Goal: Find specific page/section: Find specific page/section

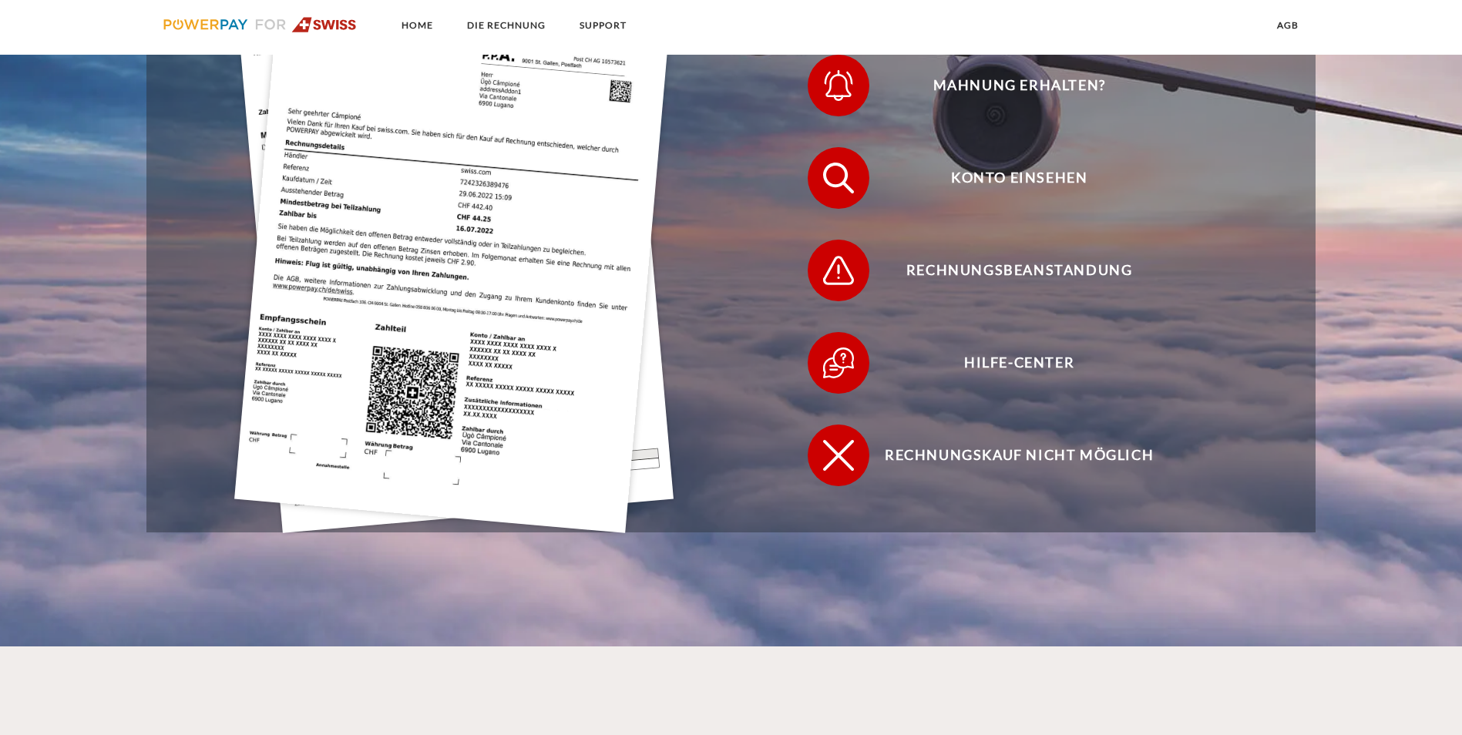
scroll to position [539, 0]
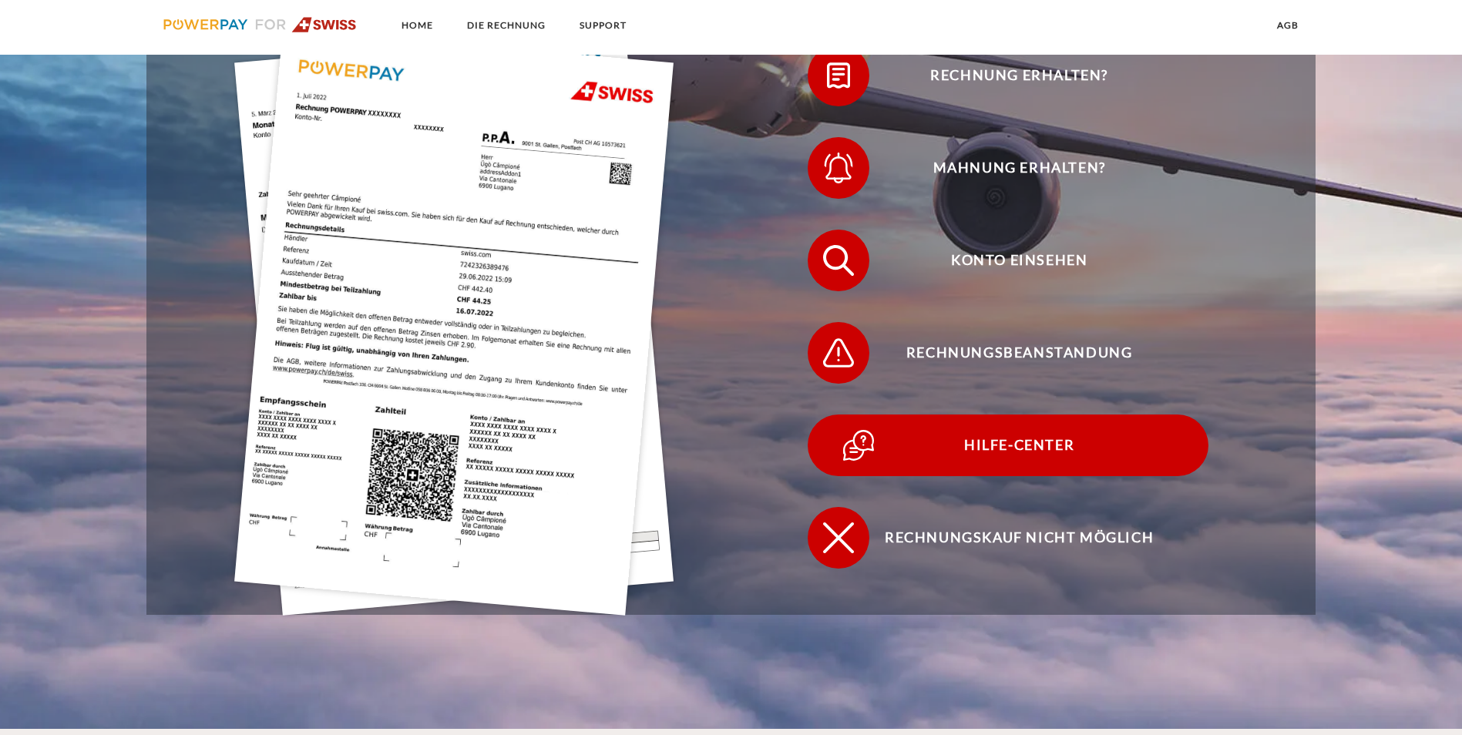
click at [830, 415] on span "Hilfe-Center" at bounding box center [1019, 446] width 378 height 62
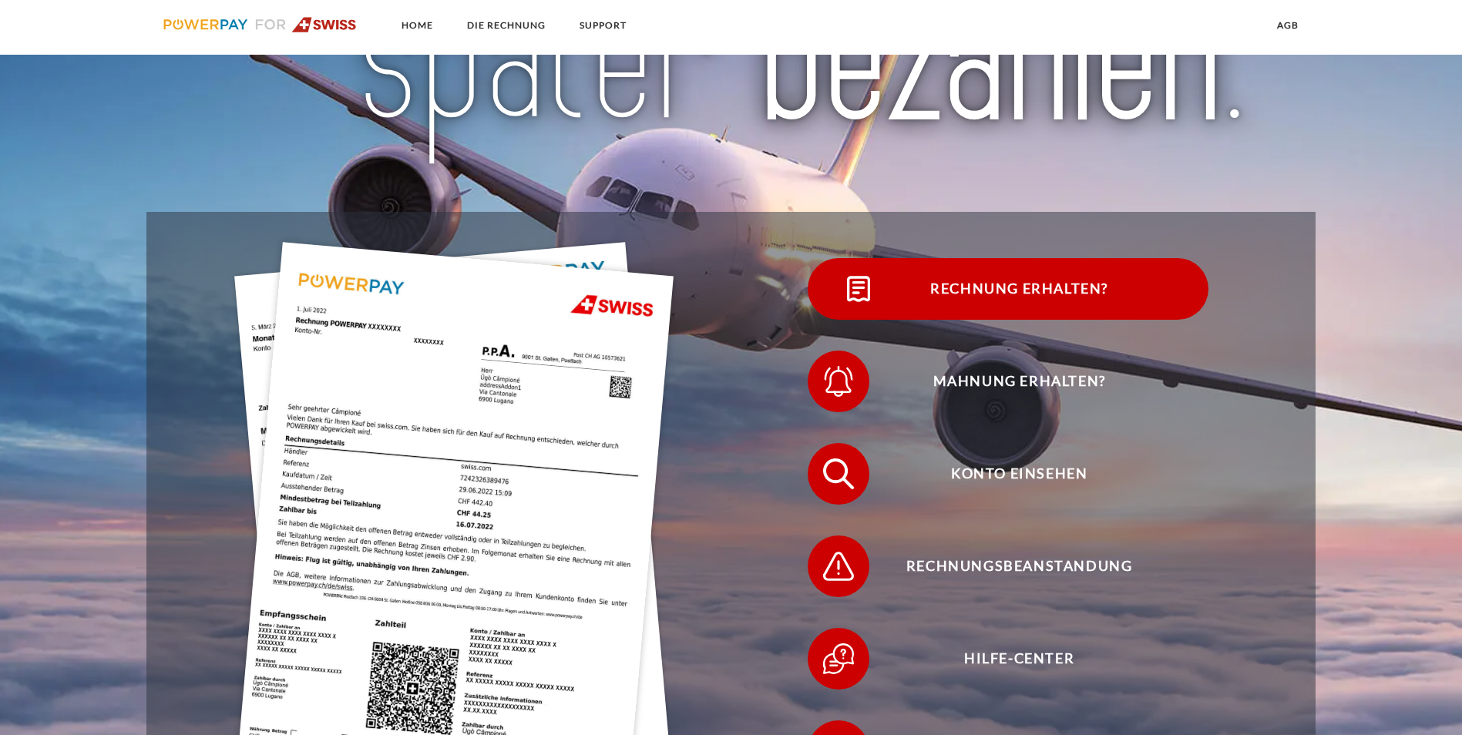
scroll to position [308, 0]
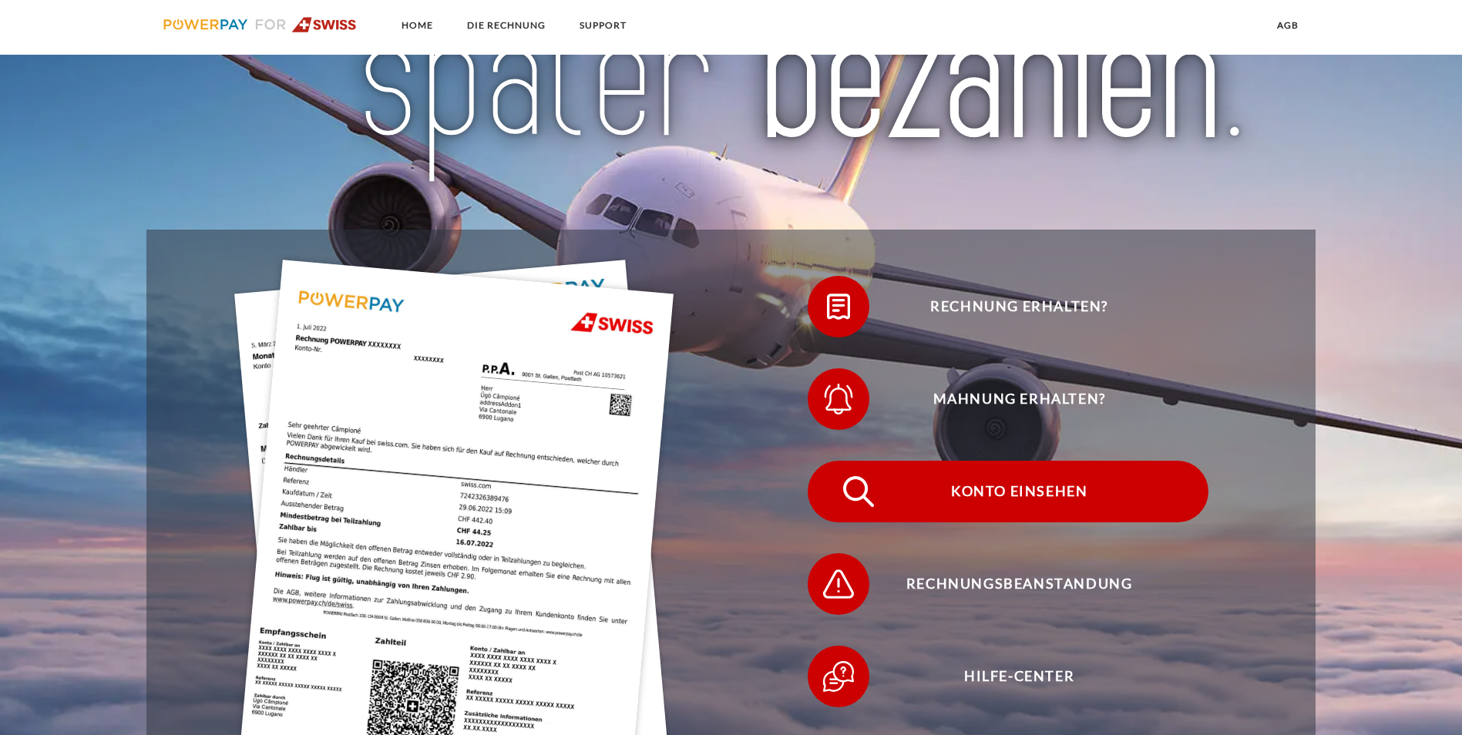
click at [830, 461] on span "Konto einsehen" at bounding box center [1019, 492] width 378 height 62
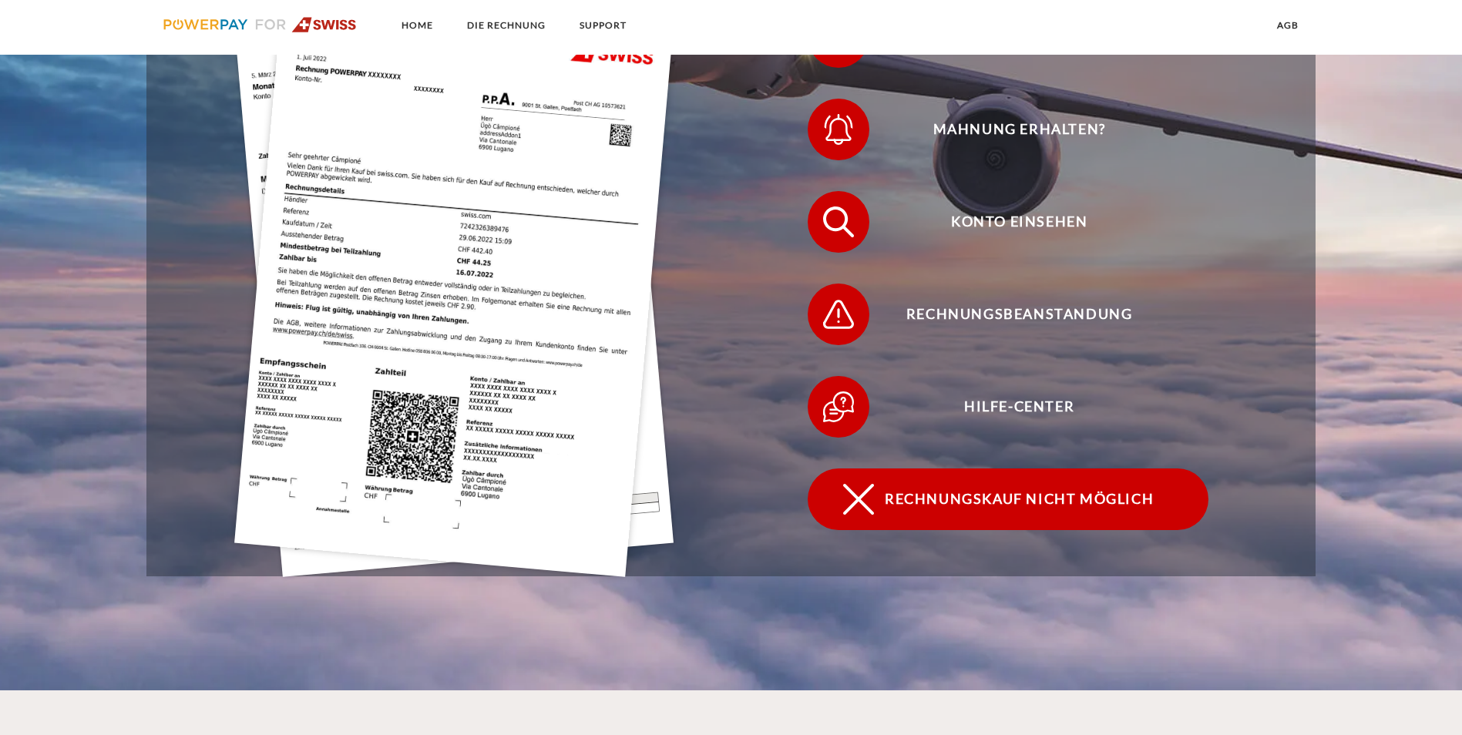
scroll to position [462, 0]
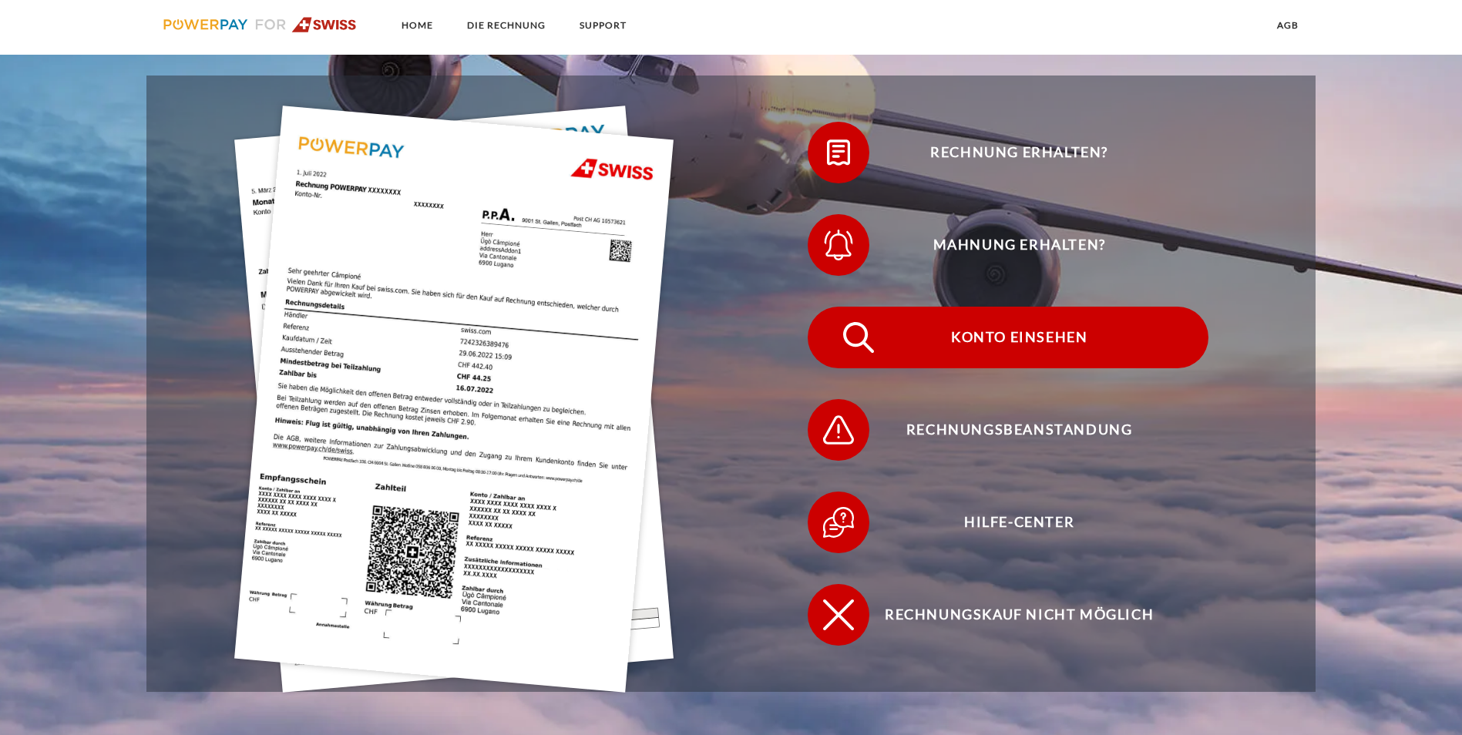
click at [830, 307] on span "Konto einsehen" at bounding box center [1019, 338] width 378 height 62
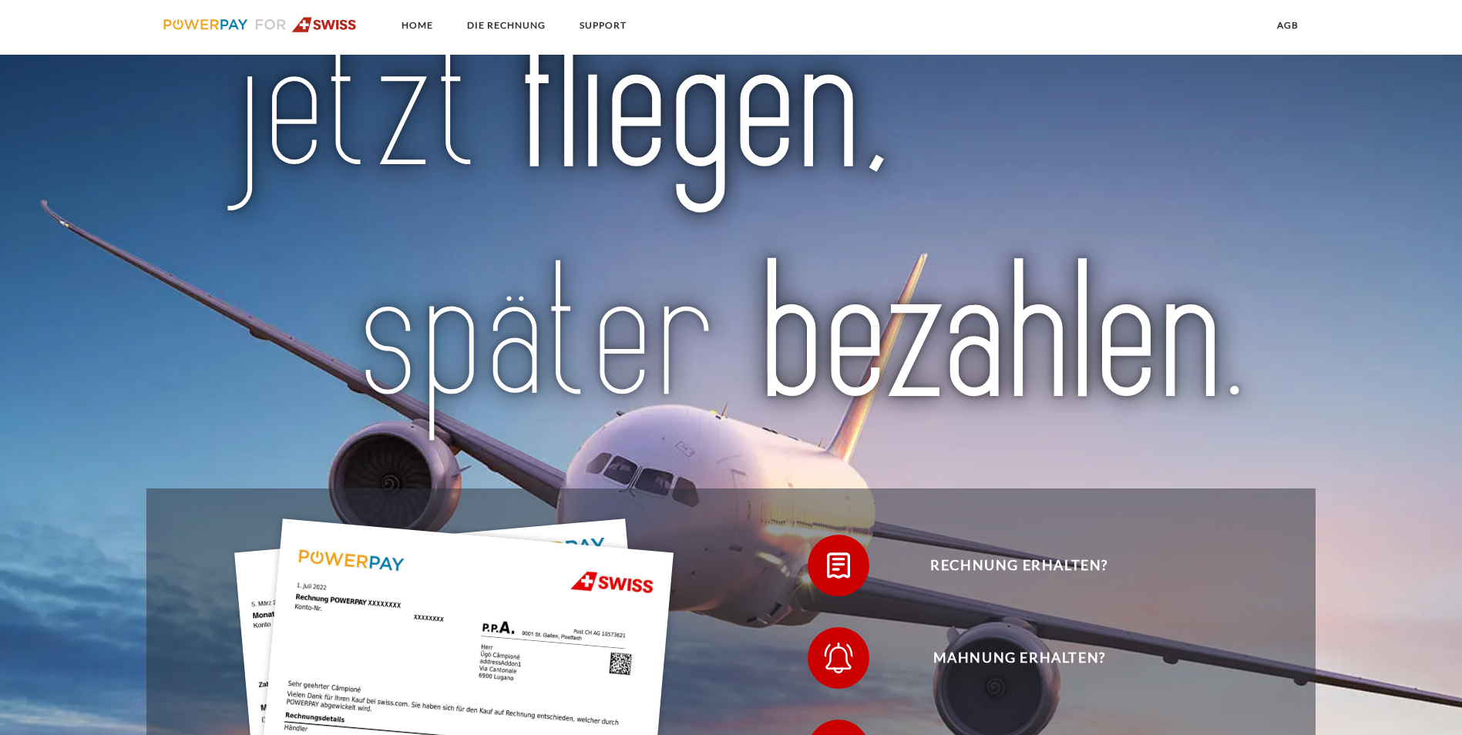
scroll to position [77, 0]
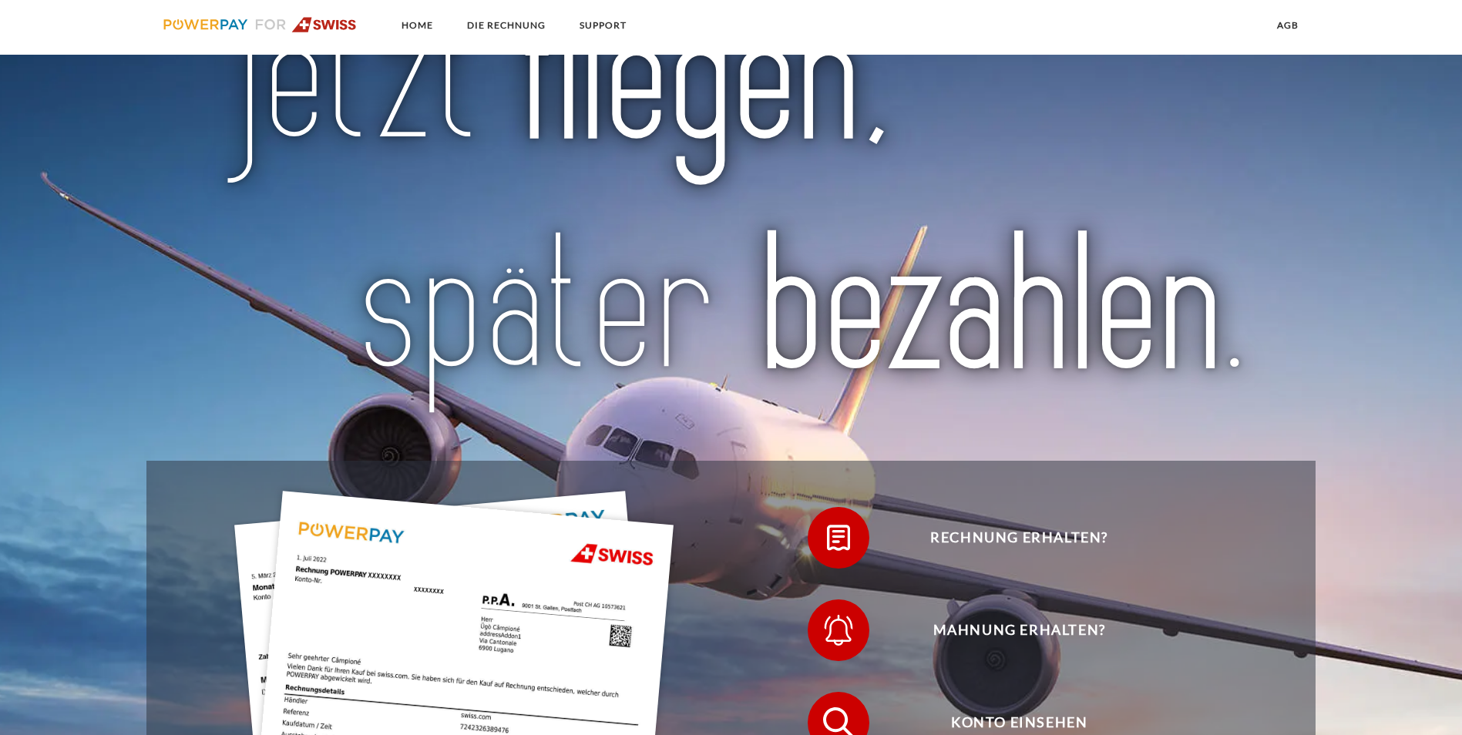
click at [579, 42] on ul "Home DIE RECHNUNG SUPPORT" at bounding box center [394, 27] width 497 height 55
click at [595, 19] on link "SUPPORT" at bounding box center [602, 26] width 73 height 28
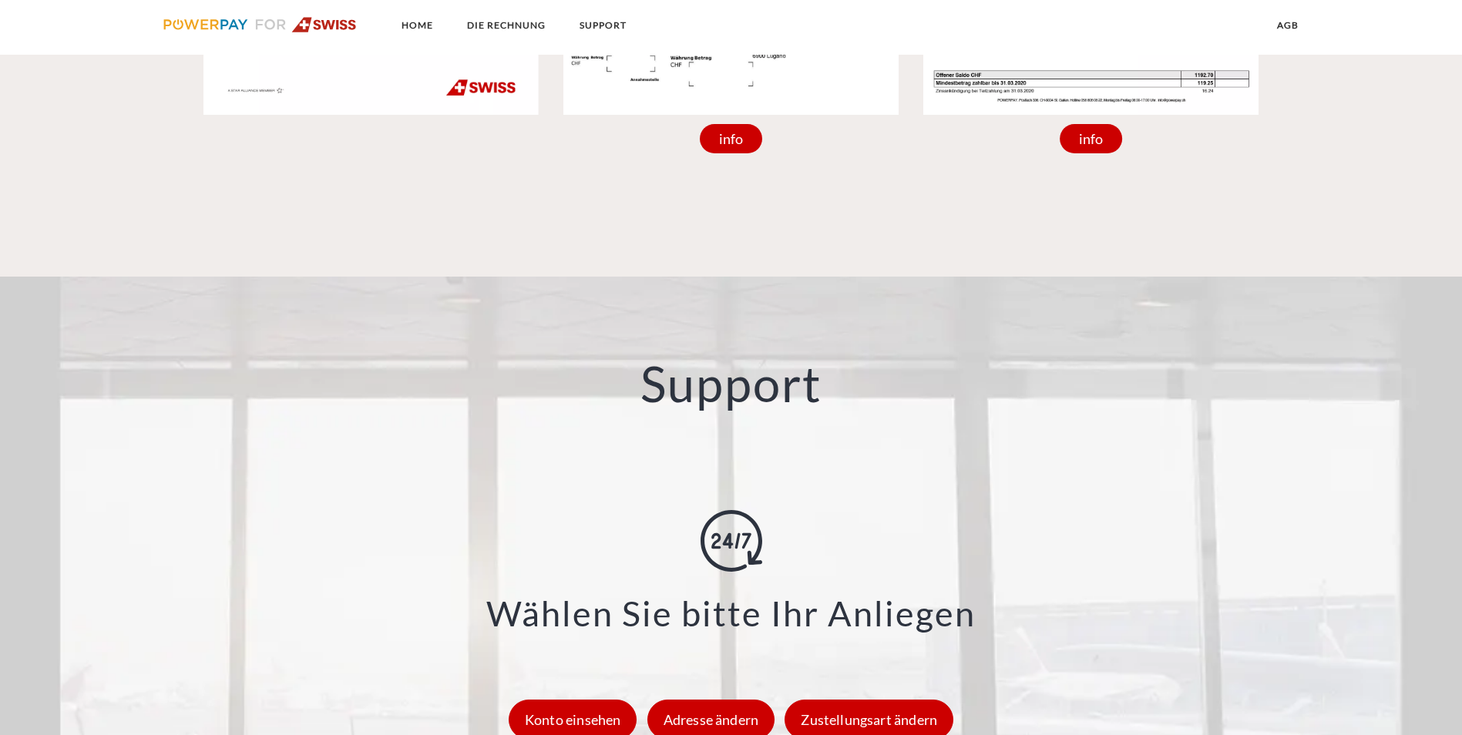
scroll to position [2032, 0]
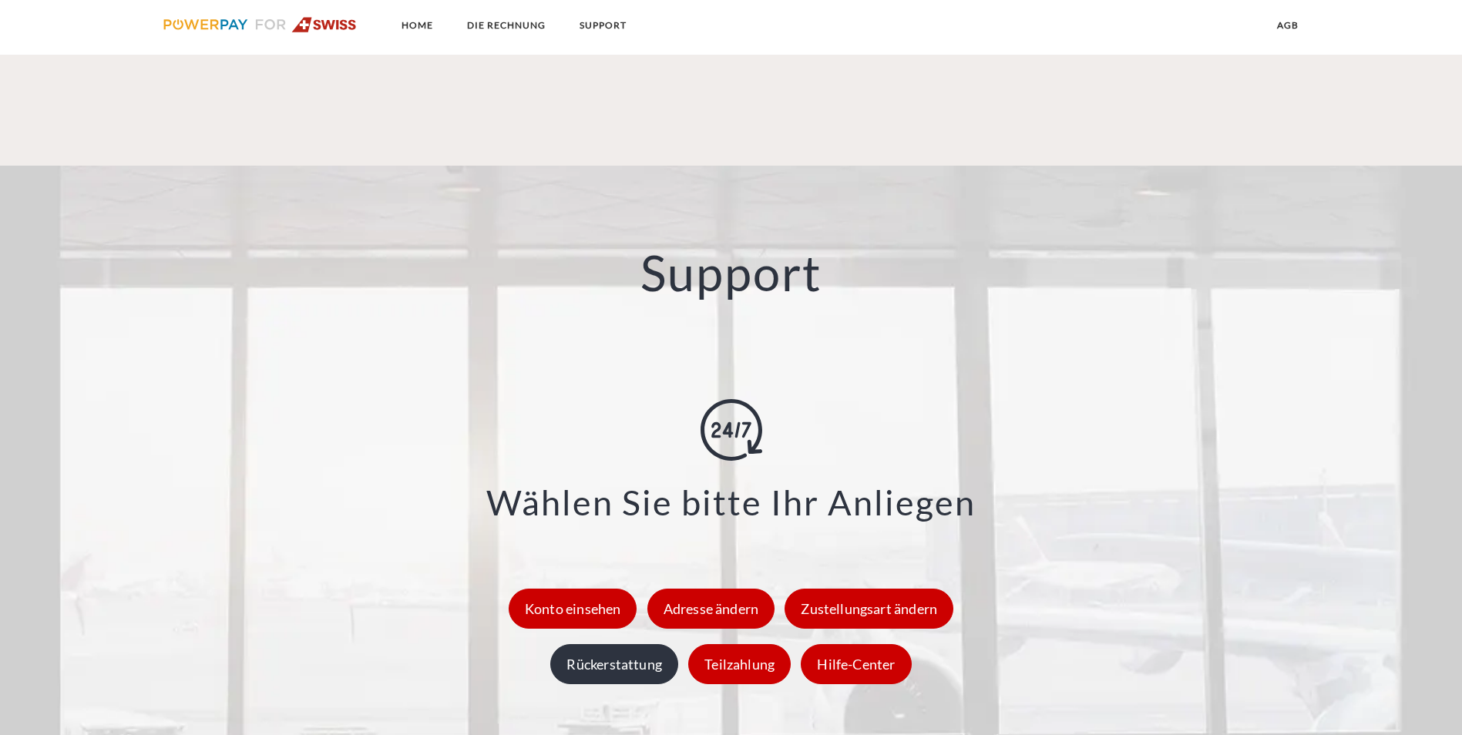
click at [592, 644] on div "Rückerstattung" at bounding box center [614, 664] width 128 height 40
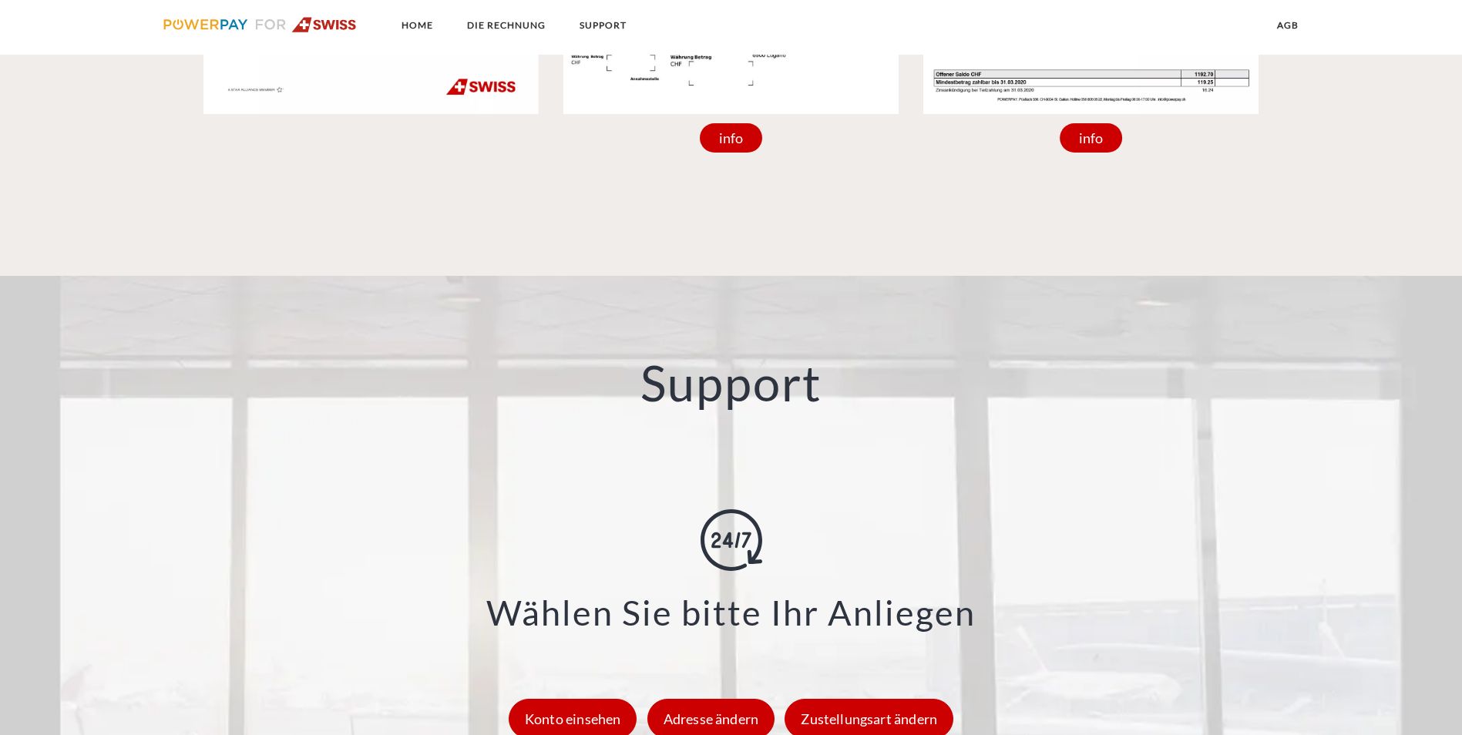
scroll to position [1580, 0]
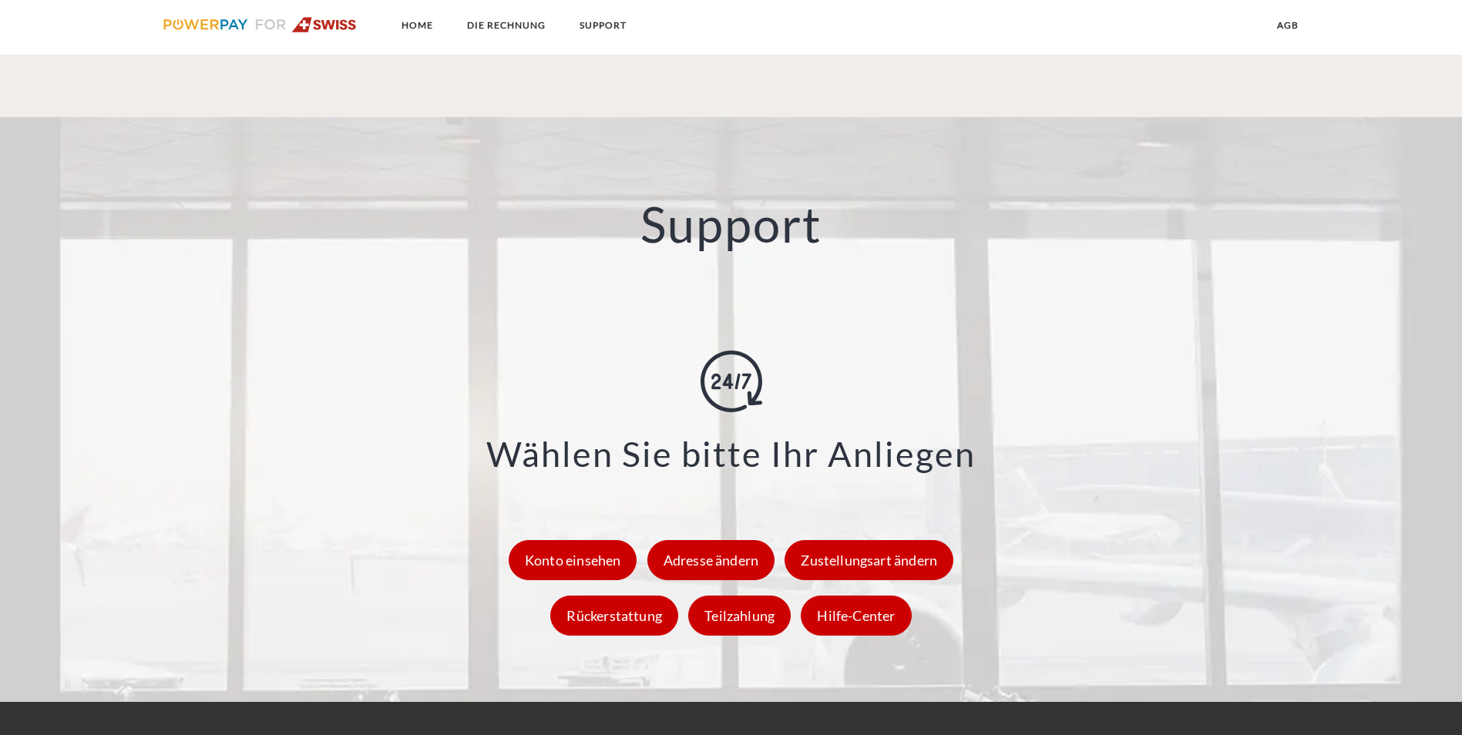
scroll to position [2146, 0]
